Goal: Check status: Check status

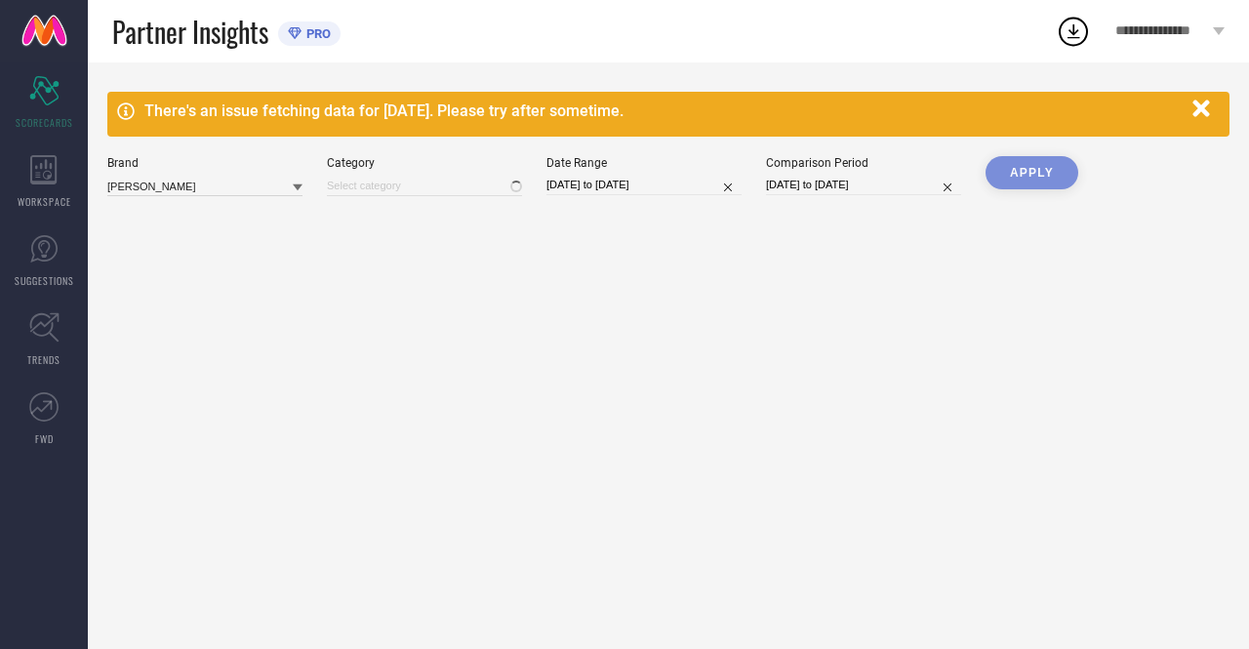
type input "All"
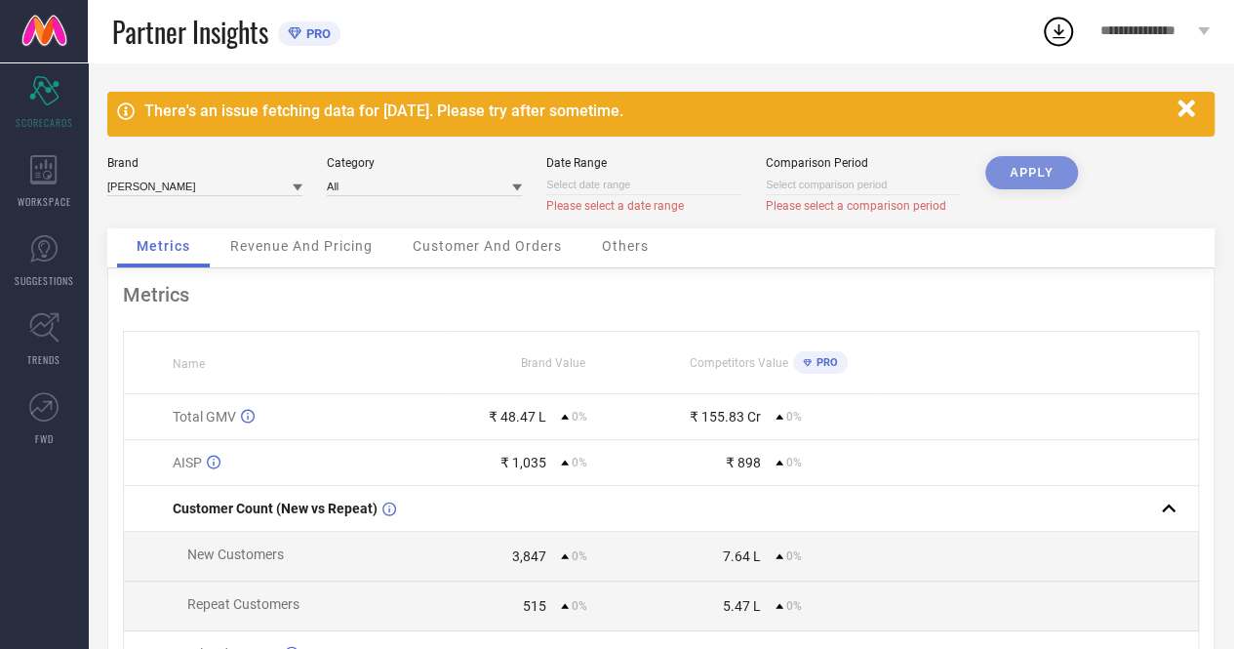
select select "8"
select select "2025"
select select "9"
select select "2025"
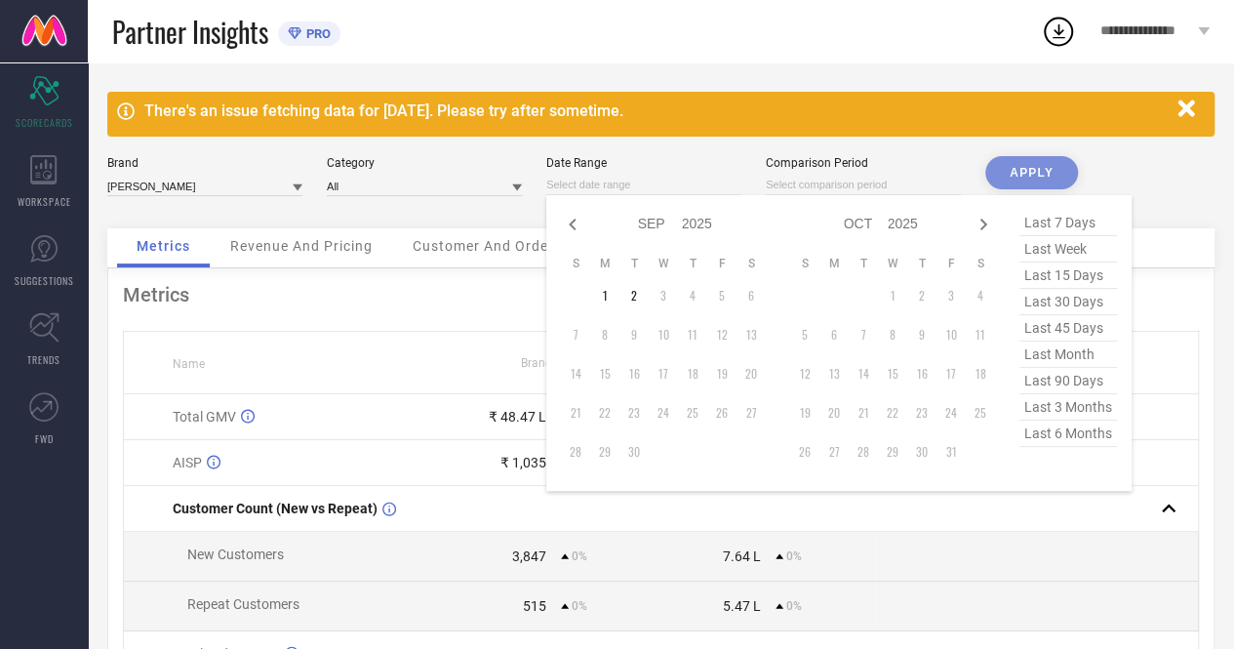
click at [666, 182] on input at bounding box center [643, 185] width 195 height 20
click at [572, 221] on icon at bounding box center [572, 225] width 7 height 12
select select "7"
select select "2025"
select select "8"
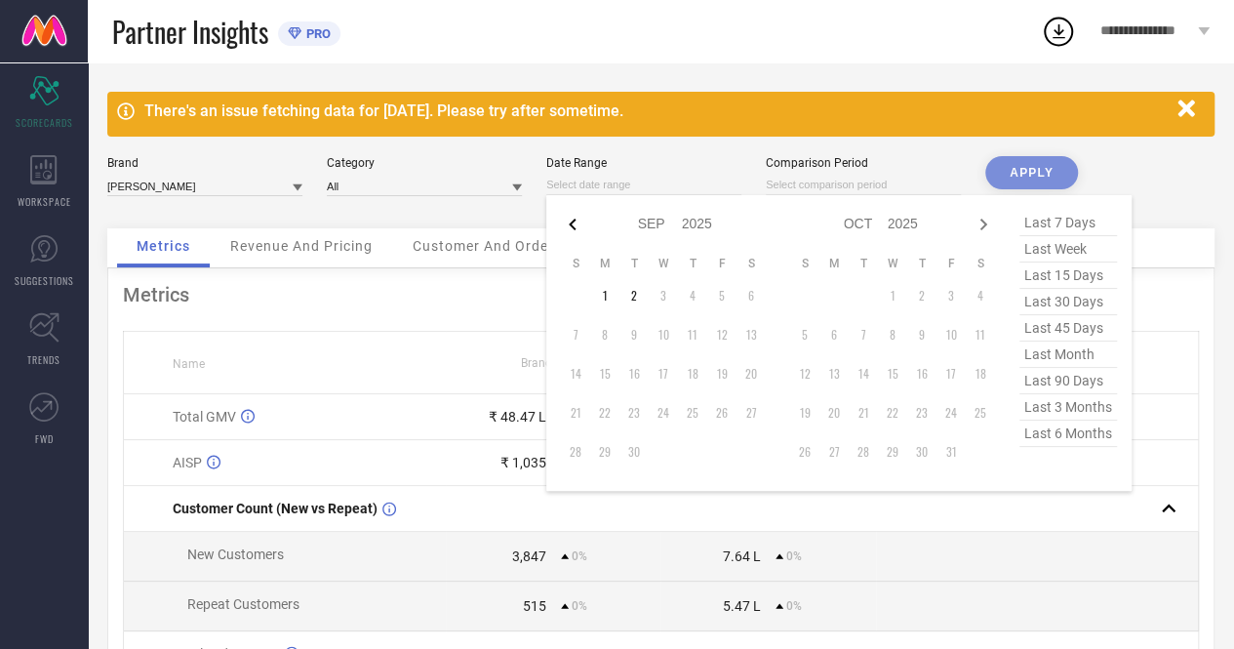
select select "2025"
click at [752, 296] on td "2" at bounding box center [751, 295] width 29 height 29
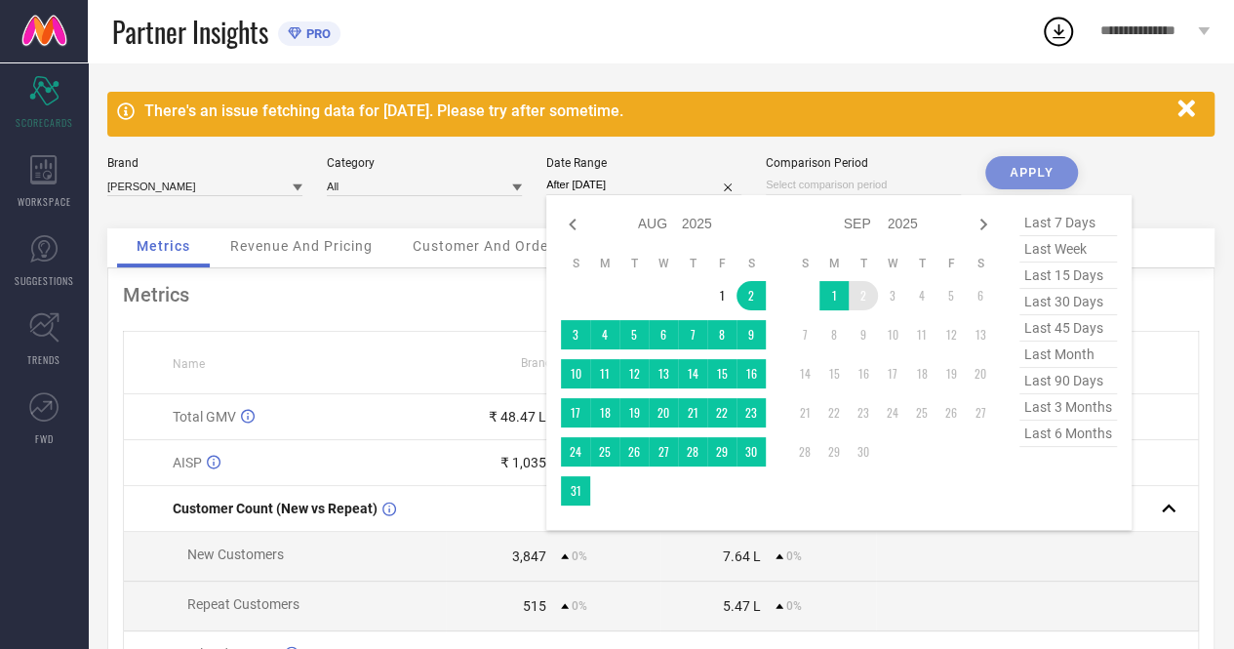
type input "[DATE] to [DATE]"
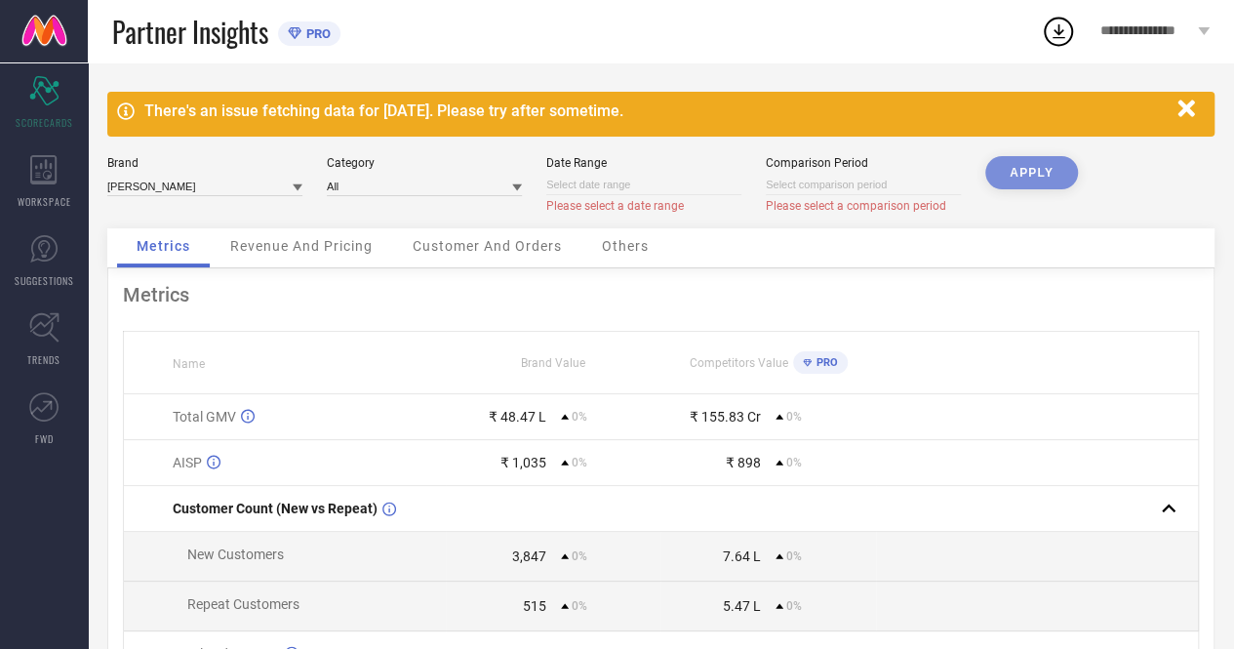
click at [692, 185] on input at bounding box center [643, 185] width 195 height 20
select select "8"
select select "2025"
select select "9"
select select "2025"
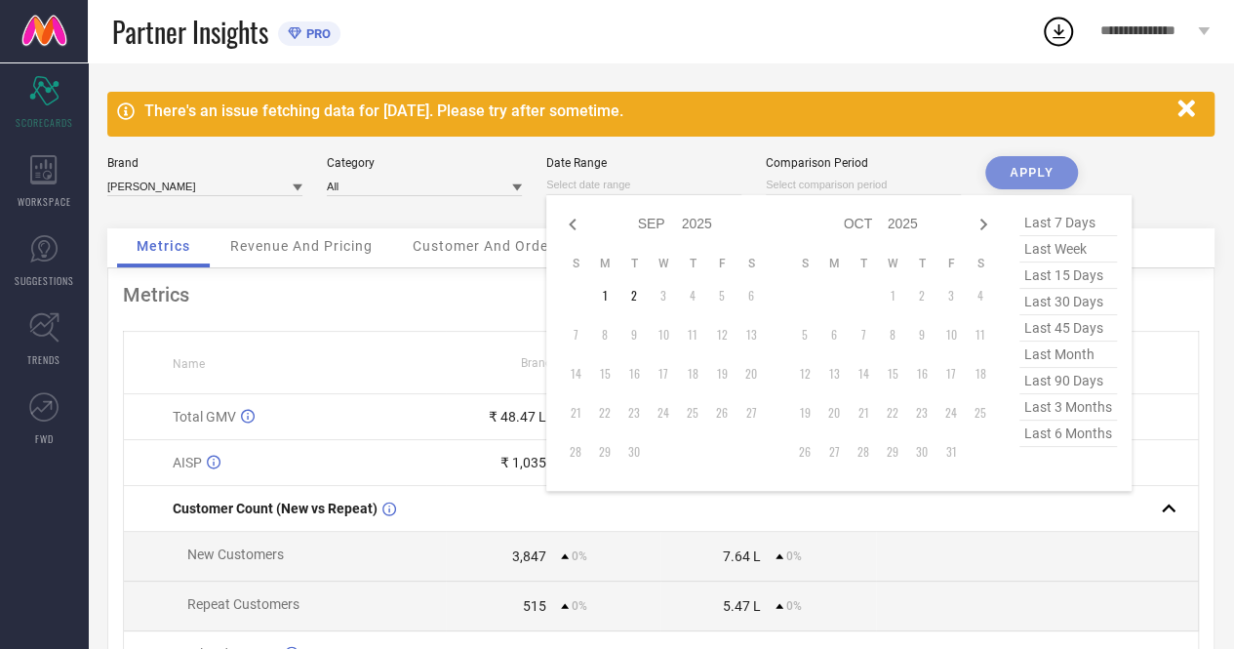
click at [1063, 355] on span "last month" at bounding box center [1068, 354] width 98 height 26
type input "[DATE] to [DATE]"
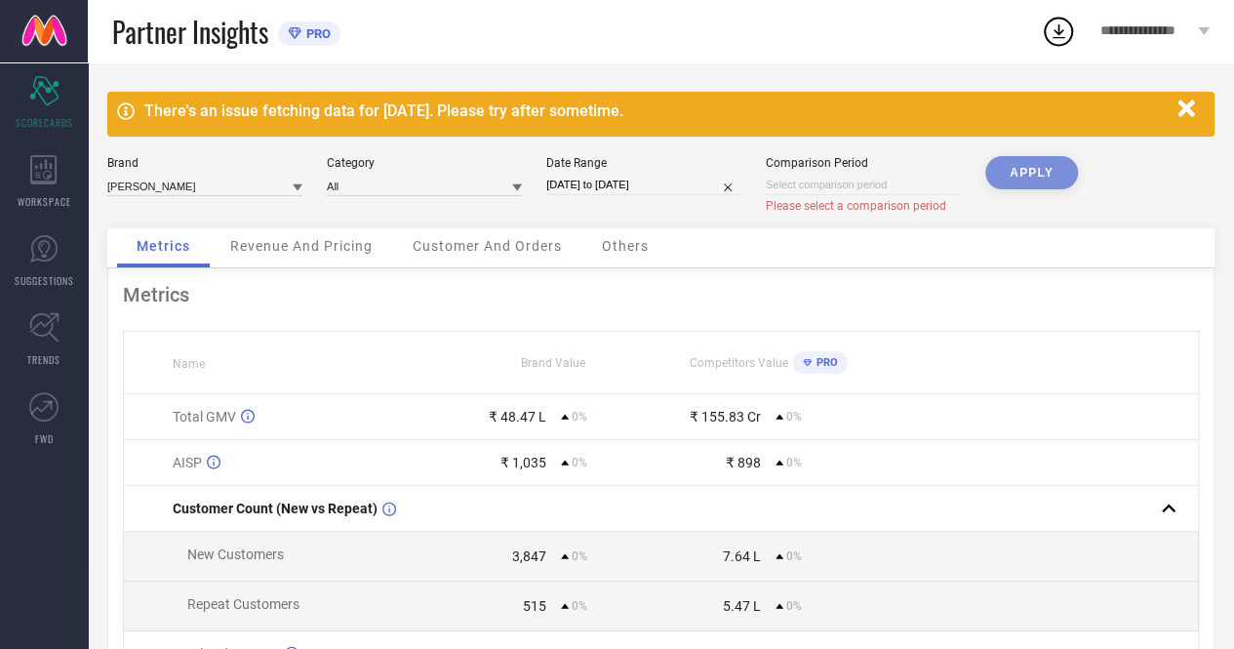
select select "8"
select select "2025"
select select "9"
select select "2025"
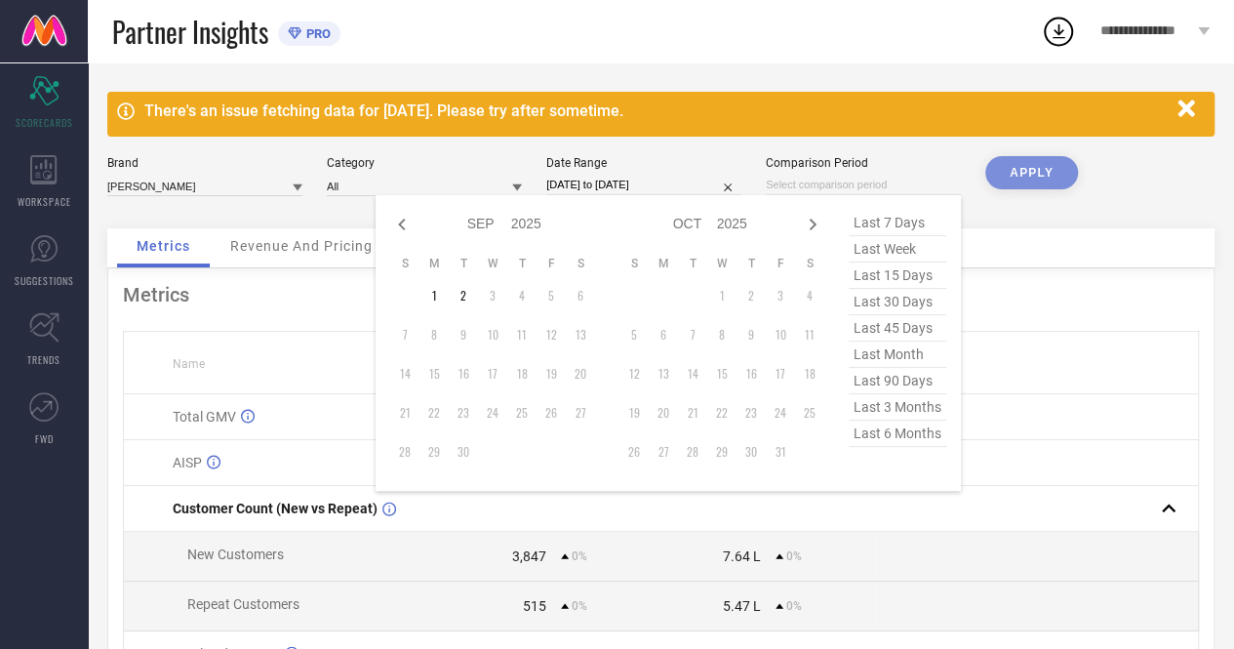
click at [889, 176] on input at bounding box center [863, 185] width 195 height 20
click at [888, 352] on span "last month" at bounding box center [898, 354] width 98 height 26
type input "[DATE] to [DATE]"
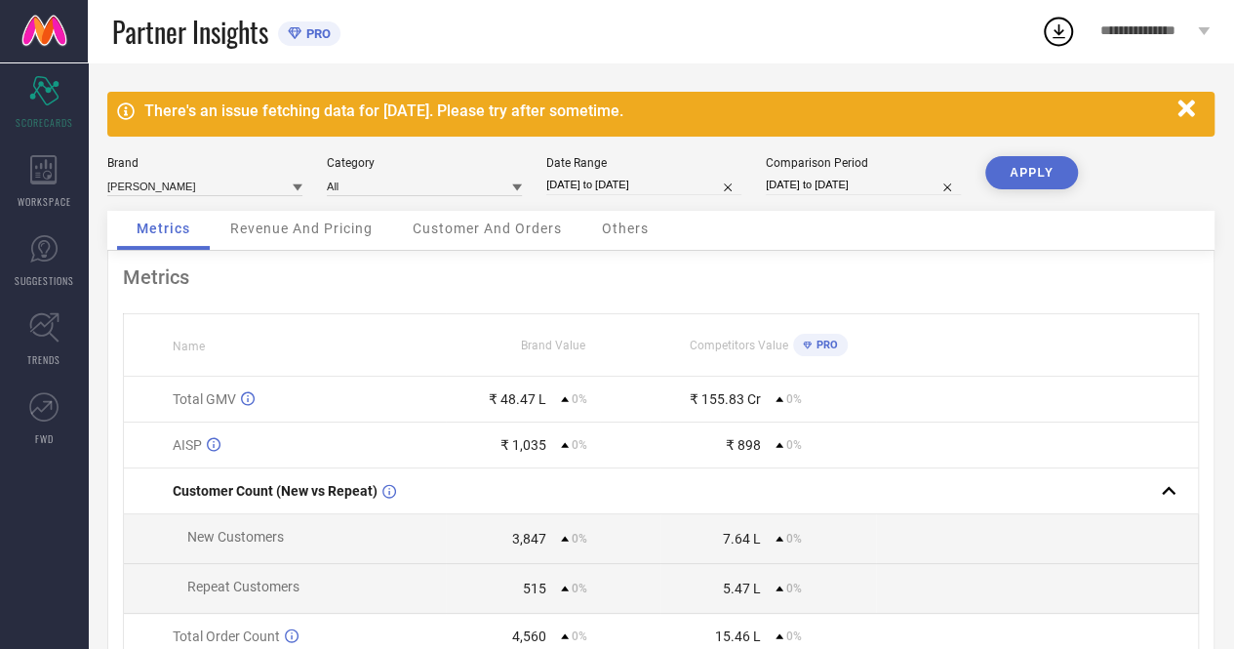
click at [1017, 171] on button "APPLY" at bounding box center [1031, 172] width 93 height 33
click at [693, 181] on input "[DATE] to [DATE]" at bounding box center [643, 185] width 195 height 20
select select "7"
select select "2025"
select select "8"
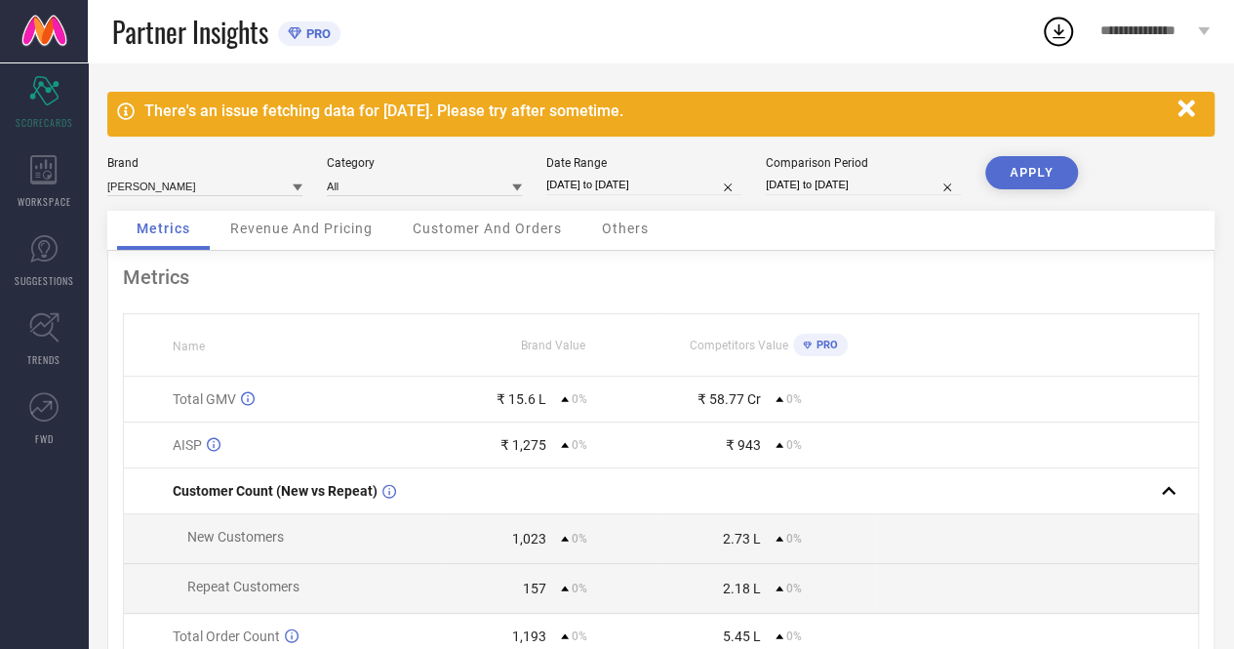
select select "2025"
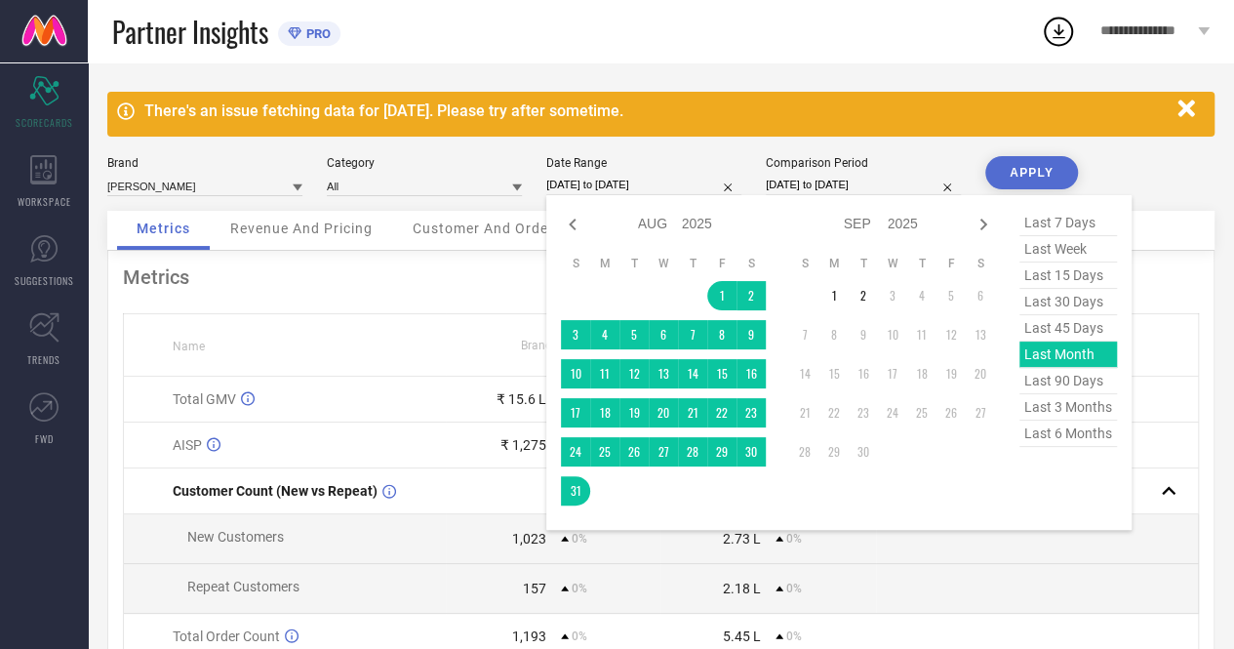
click at [1090, 300] on span "last 30 days" at bounding box center [1068, 302] width 98 height 26
type input "[DATE] to [DATE]"
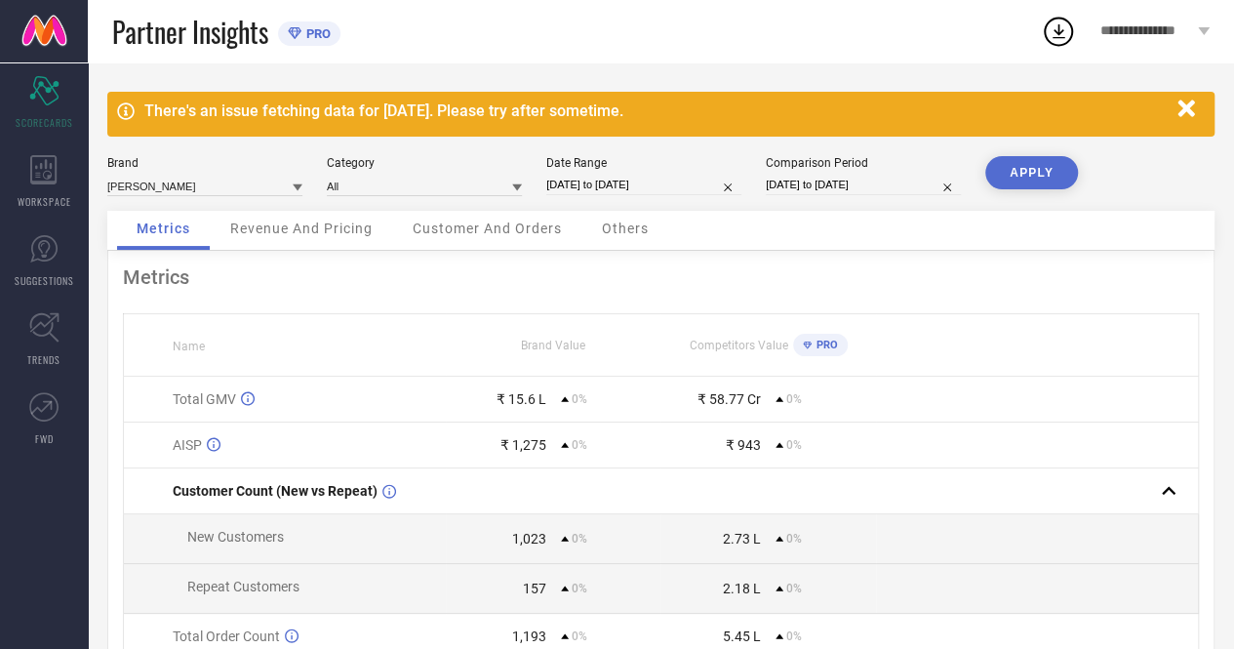
click at [1016, 172] on button "APPLY" at bounding box center [1031, 172] width 93 height 33
click at [294, 240] on div "Revenue And Pricing" at bounding box center [301, 230] width 181 height 39
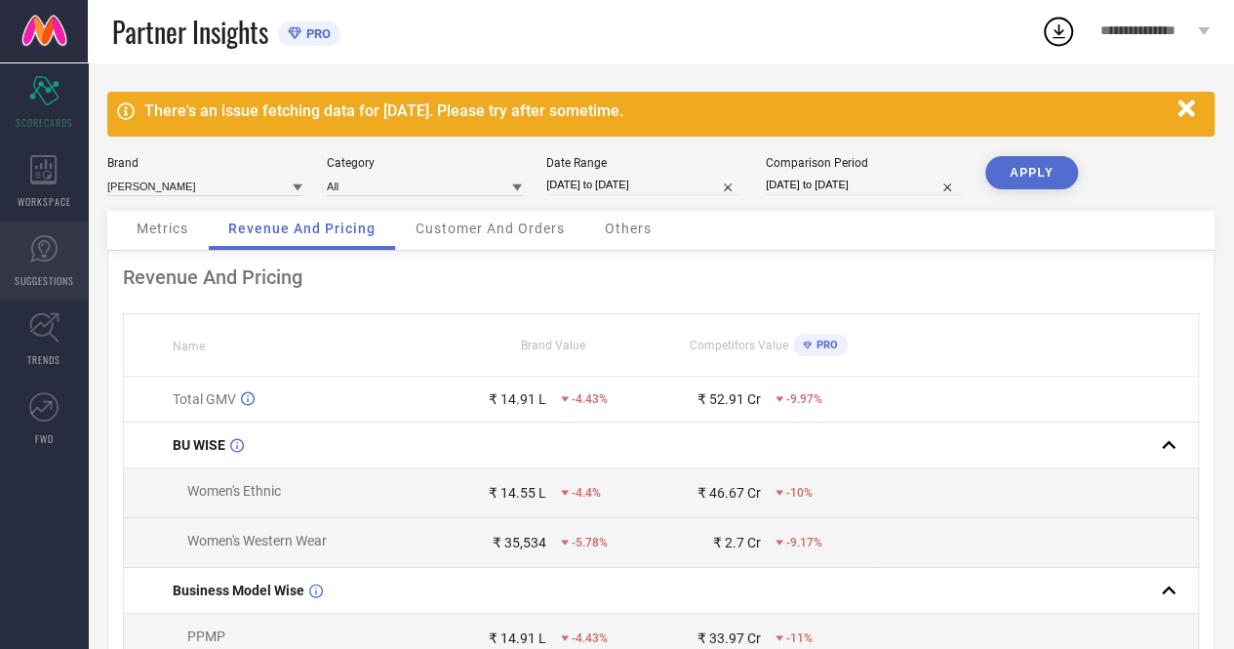
click at [55, 265] on link "SUGGESTIONS" at bounding box center [44, 260] width 88 height 78
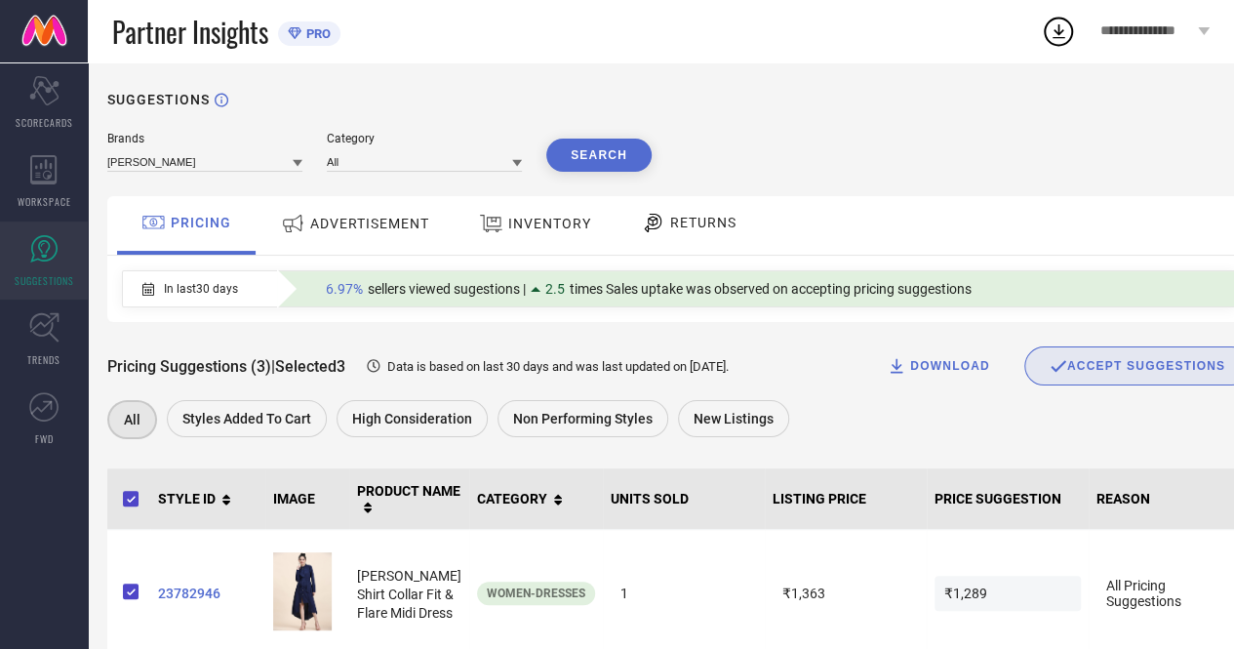
click at [318, 247] on div "ADVERTISEMENT" at bounding box center [355, 225] width 197 height 59
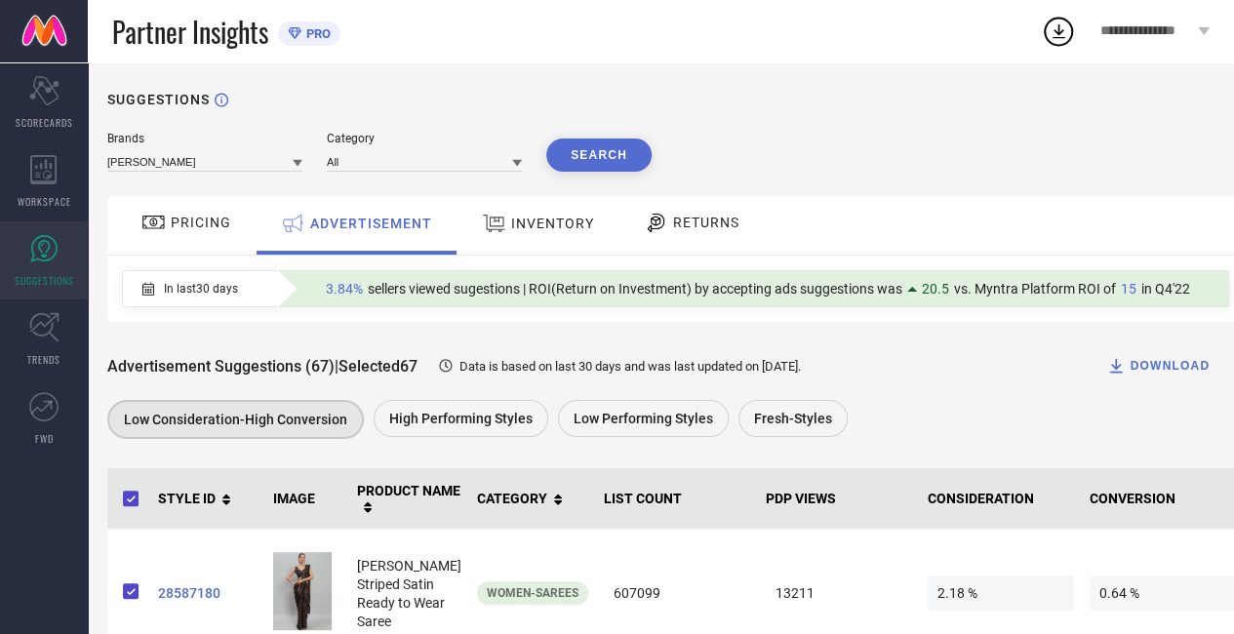
click at [519, 205] on div "INVENTORY" at bounding box center [538, 225] width 161 height 59
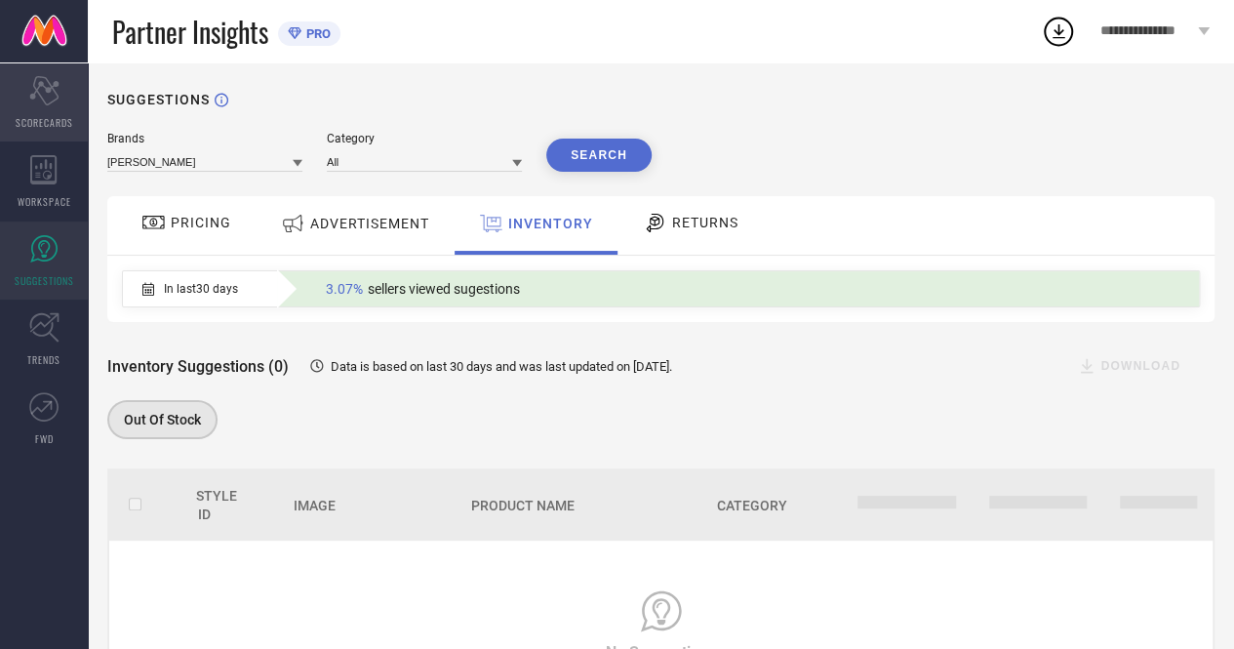
click at [30, 137] on div "Scorecard SCORECARDS" at bounding box center [44, 102] width 88 height 78
